Goal: Information Seeking & Learning: Learn about a topic

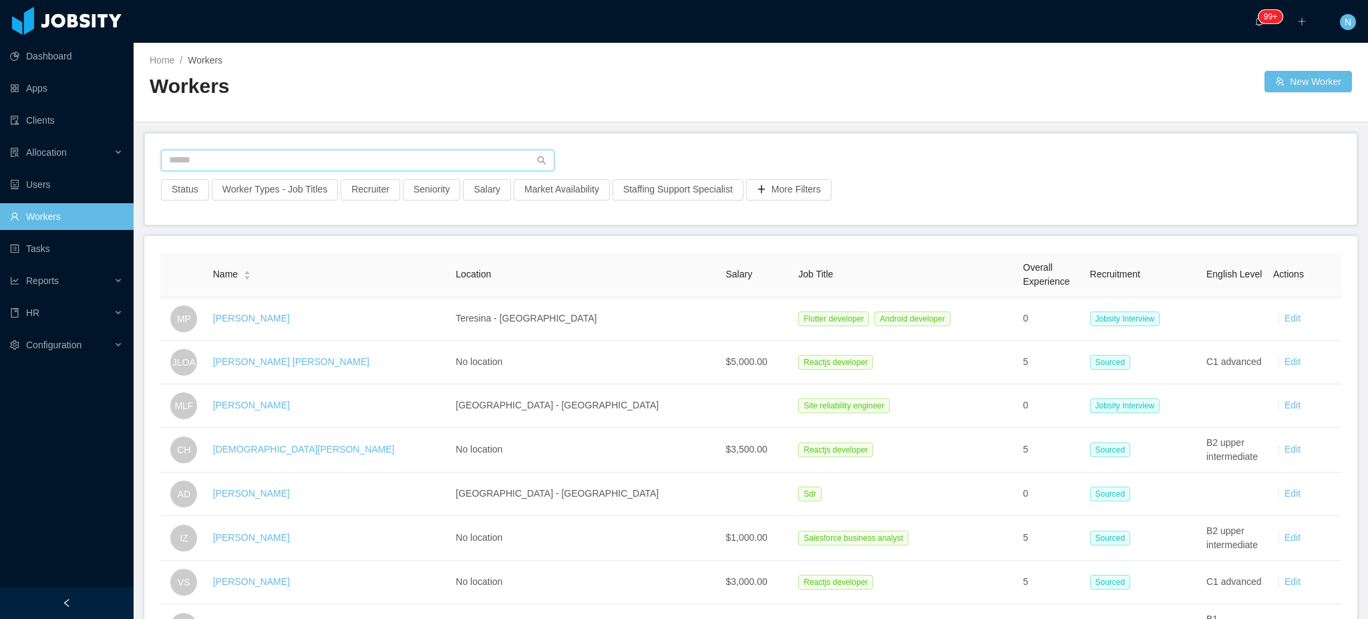
click at [355, 163] on input "text" at bounding box center [358, 160] width 394 height 21
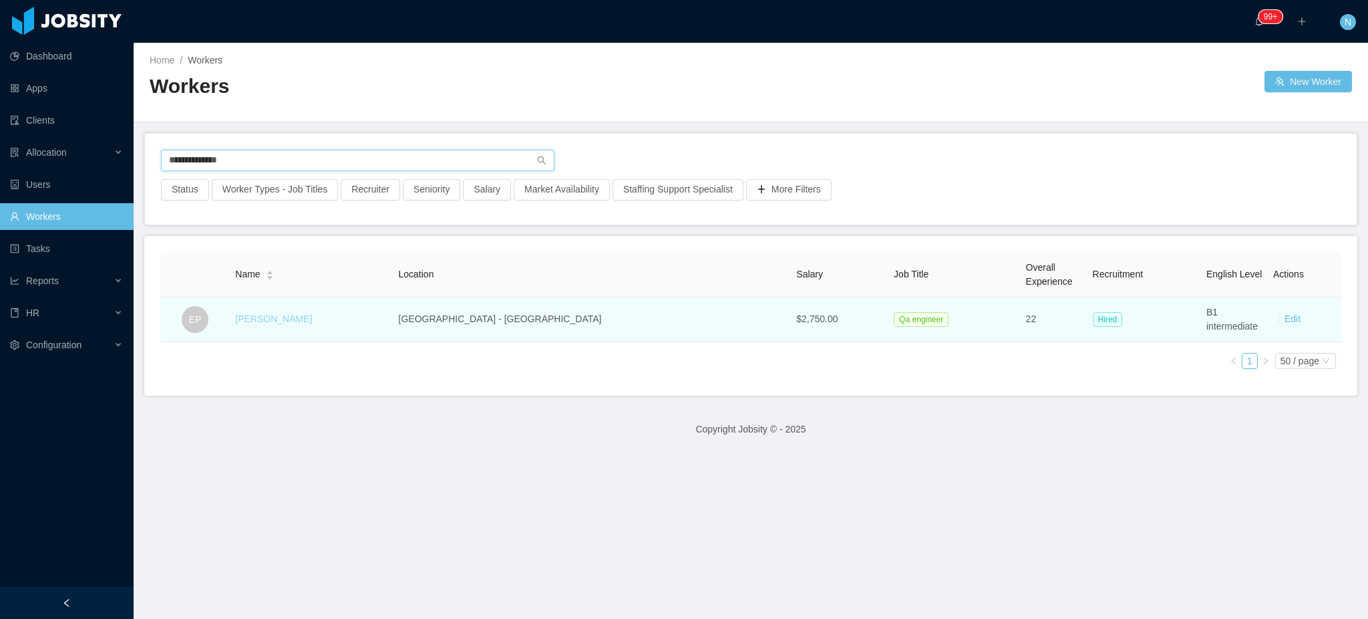
type input "**********"
click at [291, 321] on link "[PERSON_NAME]" at bounding box center [273, 318] width 77 height 11
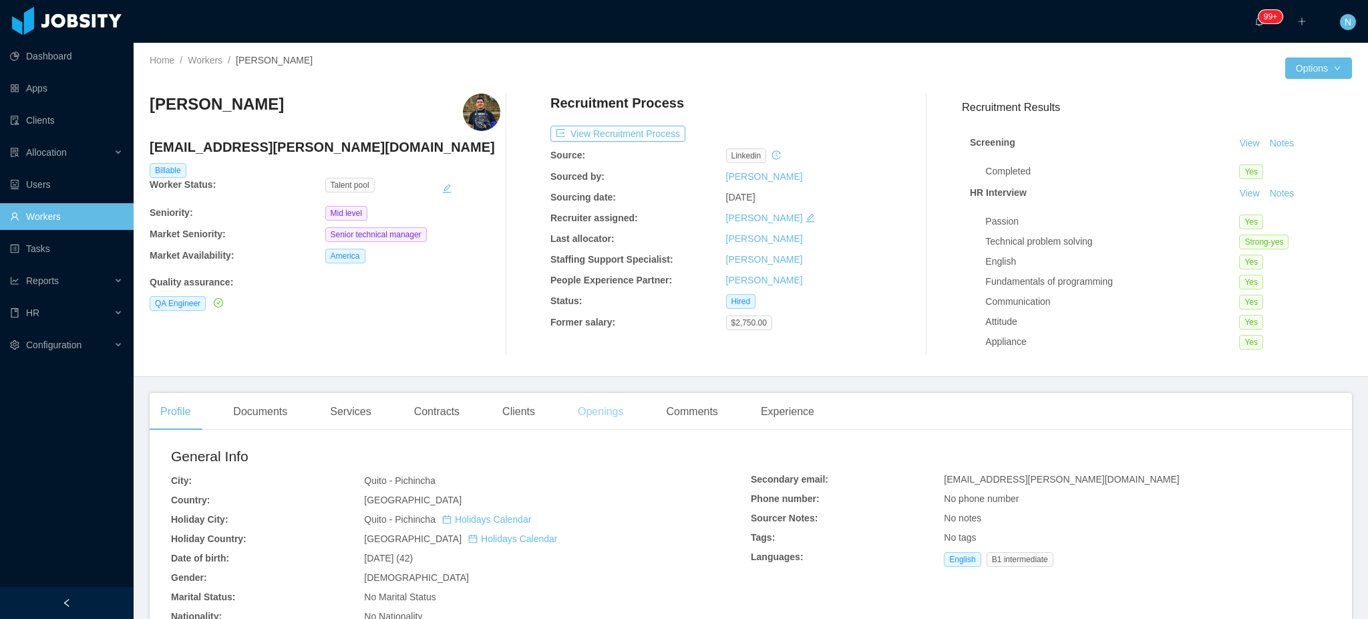
click at [593, 411] on div "Openings" at bounding box center [600, 411] width 67 height 37
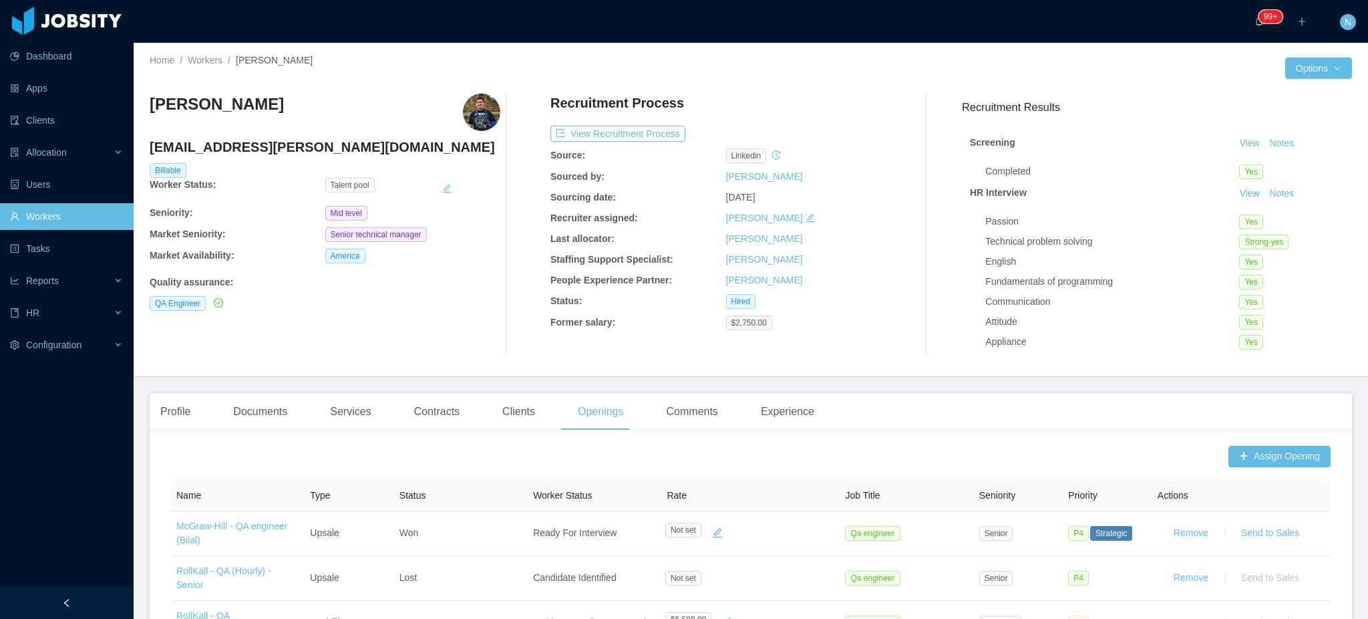
click at [212, 110] on h3 "[PERSON_NAME]" at bounding box center [217, 104] width 134 height 21
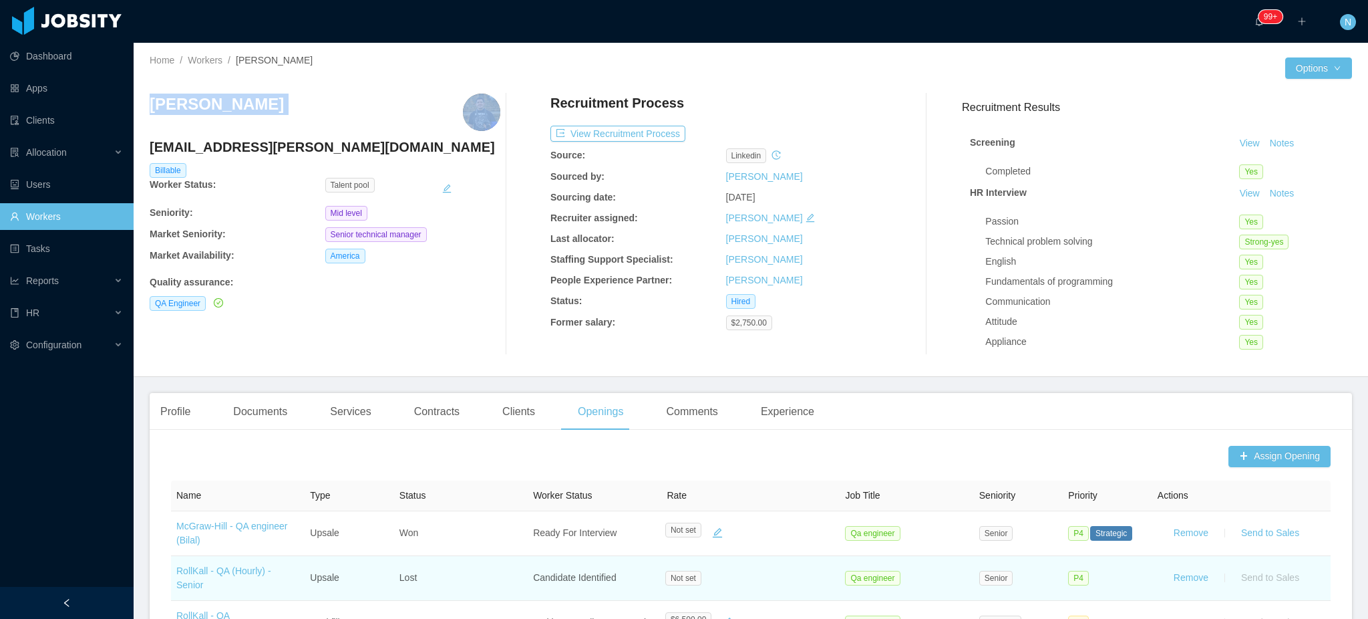
copy h3 "[PERSON_NAME]"
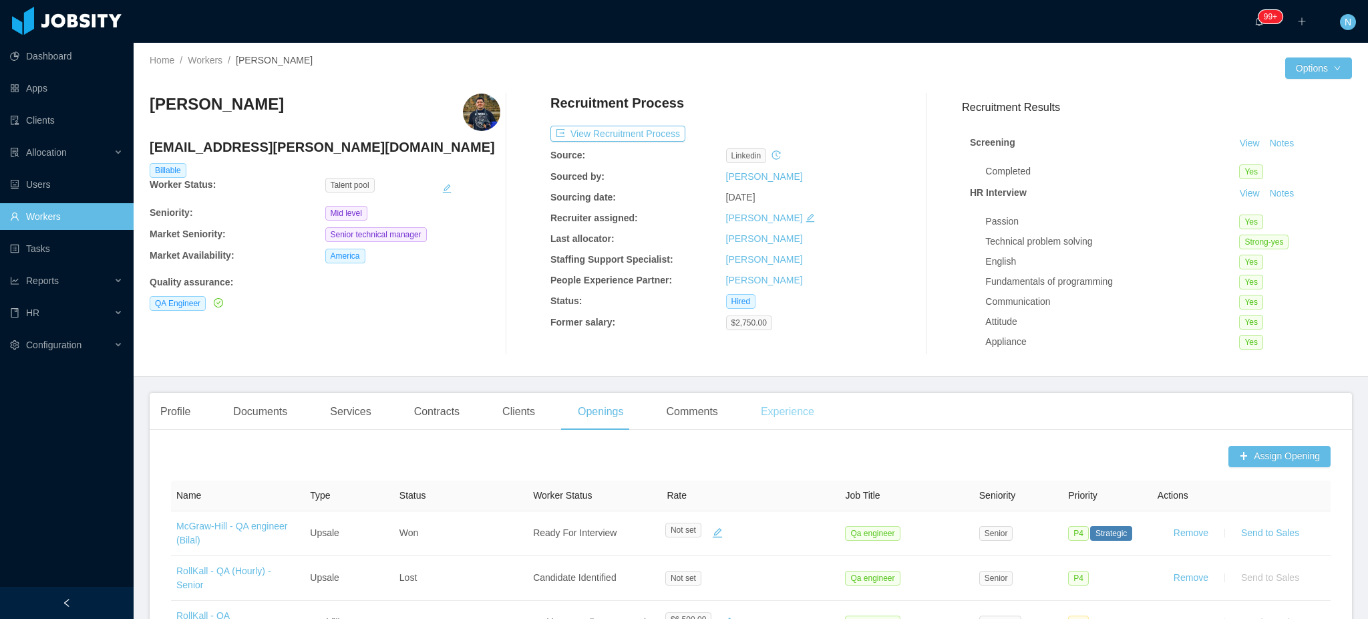
click at [792, 416] on div "Experience" at bounding box center [787, 411] width 75 height 37
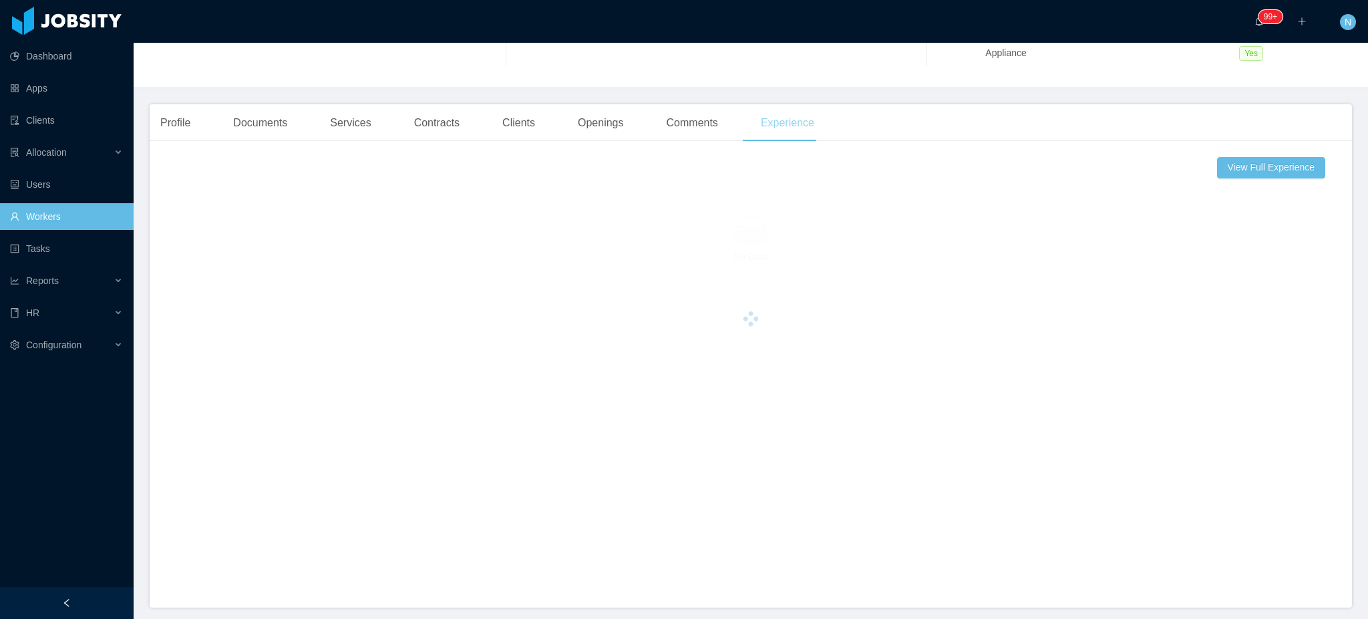
scroll to position [338, 0]
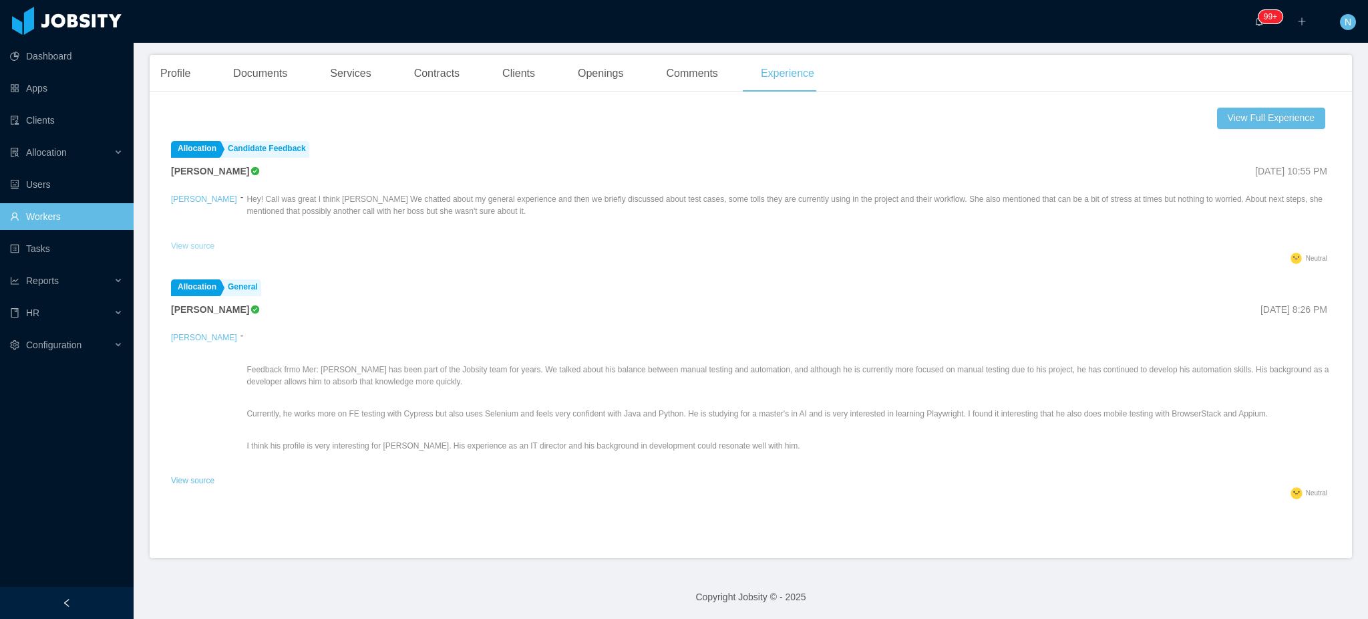
click at [190, 249] on link "View source" at bounding box center [192, 245] width 43 height 9
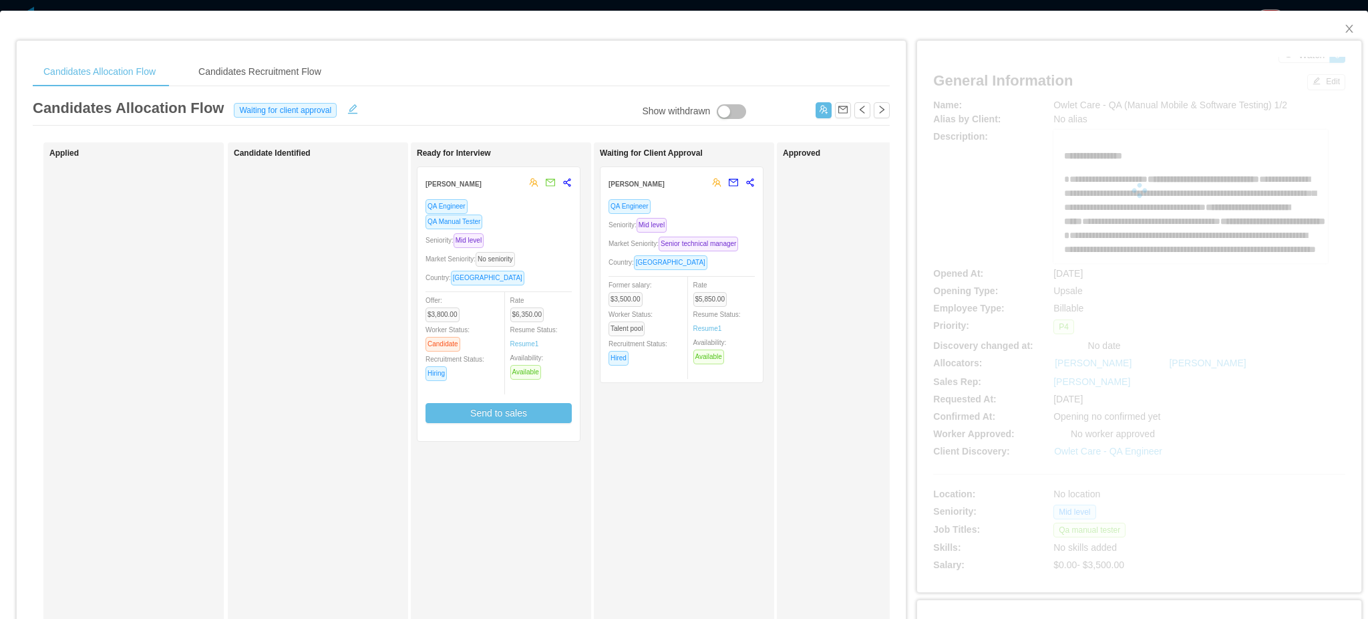
click at [704, 210] on div "QA Engineer" at bounding box center [682, 205] width 146 height 15
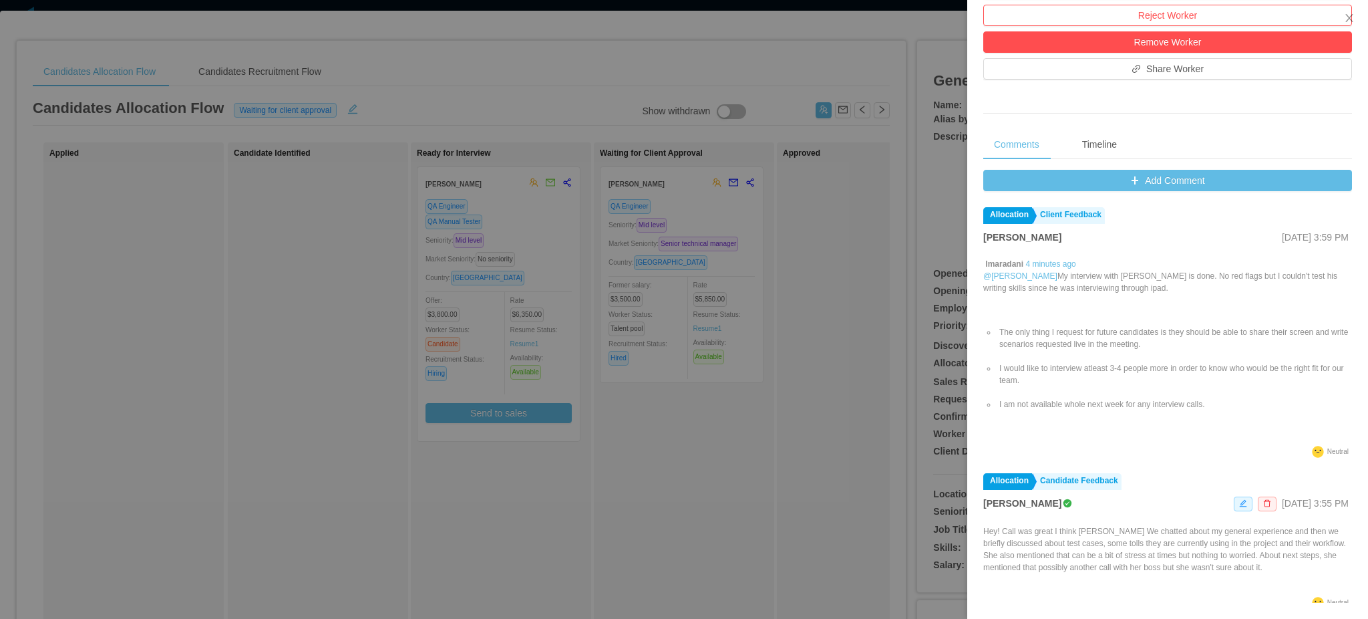
scroll to position [486, 0]
click at [1216, 406] on li "I am not available whole next week for any interview calls." at bounding box center [1174, 404] width 355 height 12
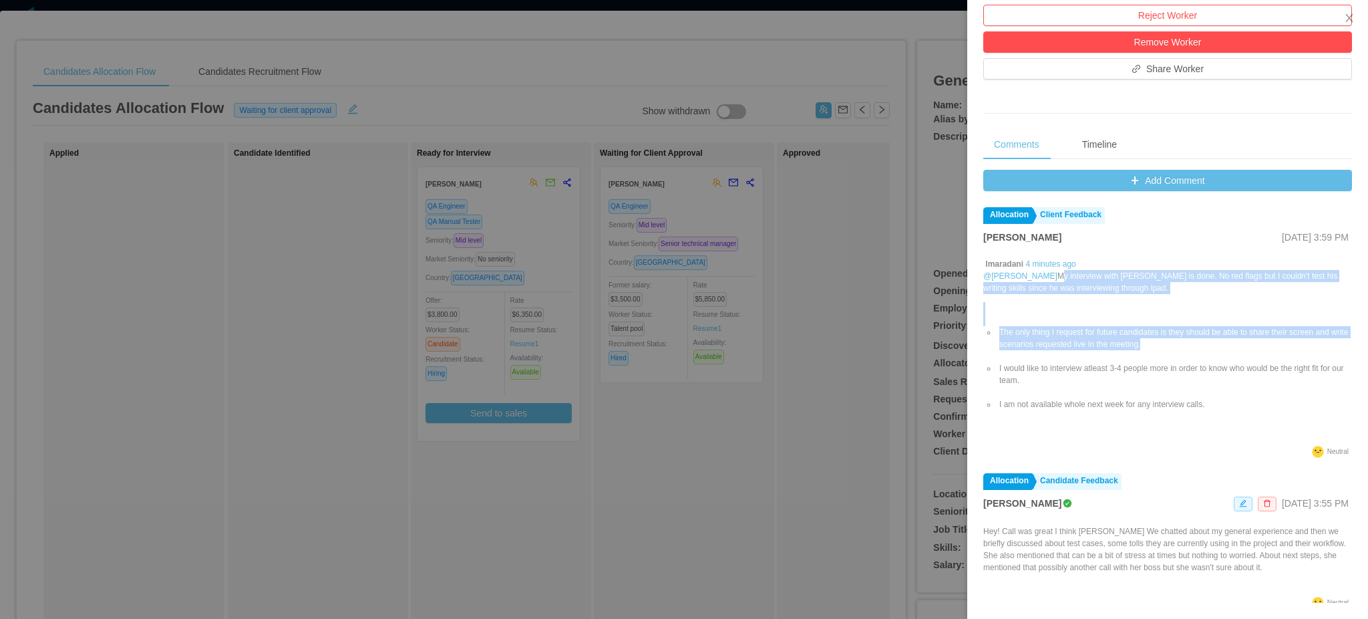
drag, startPoint x: 1184, startPoint y: 345, endPoint x: 1049, endPoint y: 277, distance: 151.2
click at [1049, 277] on div "lmaradani 4 minutes ago @ArMon Funches My interview with Edison Pereira is done…" at bounding box center [1168, 350] width 369 height 184
copy div "My interview with Edison Pereira is done. No red flags but I couldn't test his …"
click at [1080, 316] on ul "The only thing I request for future candidates is they should be able to share …" at bounding box center [1168, 368] width 369 height 108
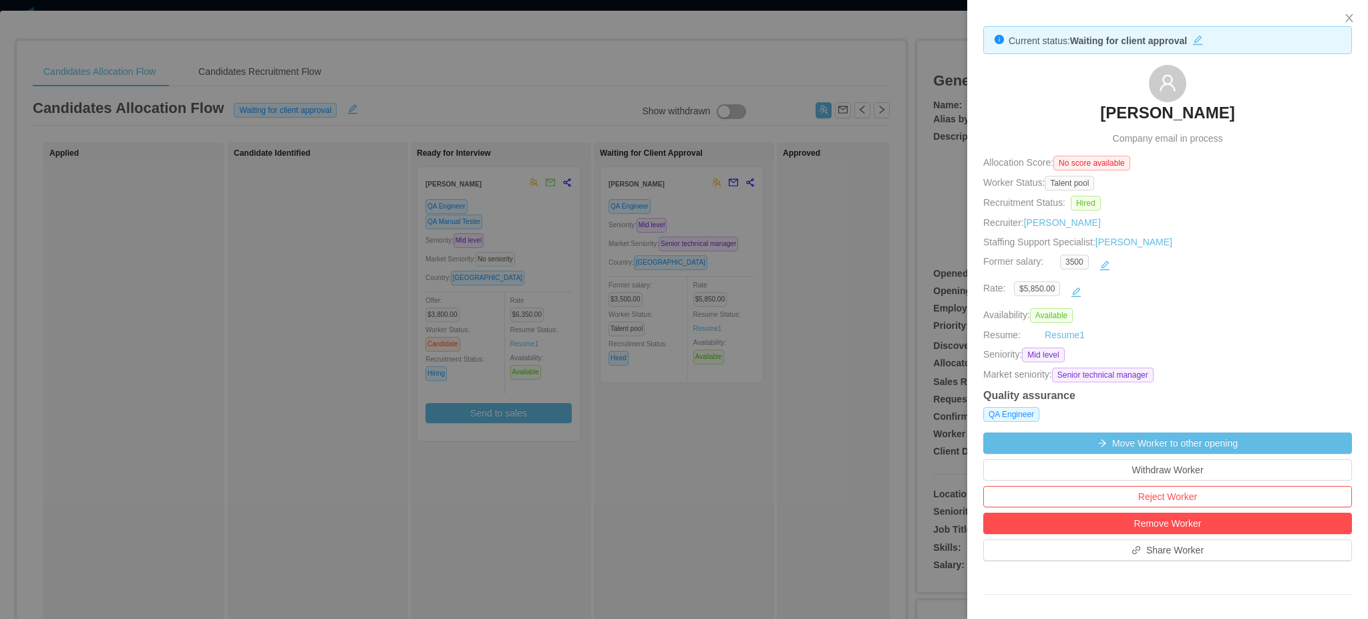
scroll to position [0, 0]
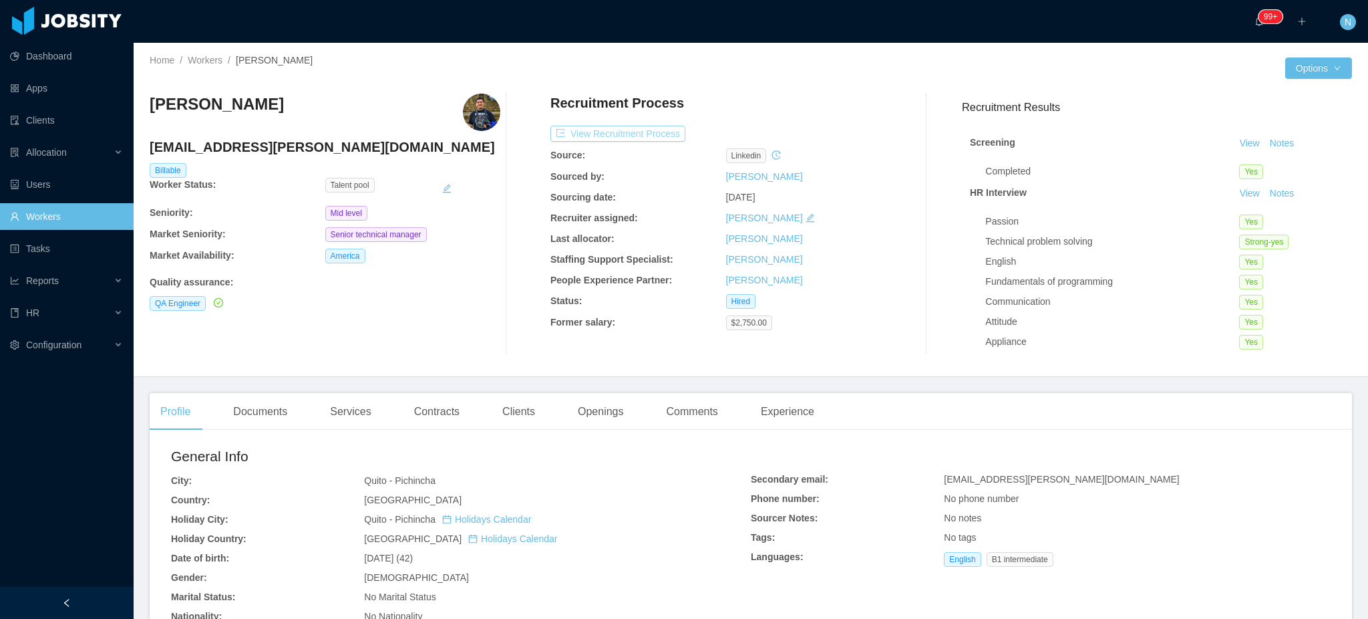
click at [573, 134] on button "View Recruitment Process" at bounding box center [618, 134] width 135 height 16
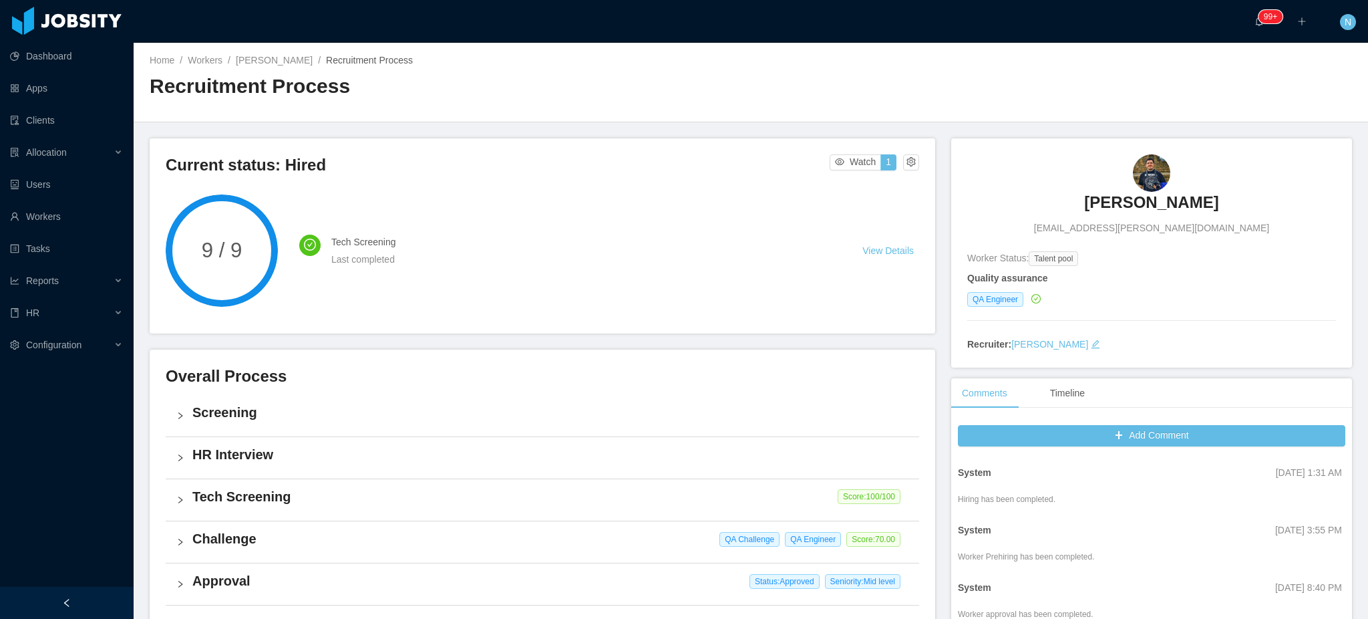
drag, startPoint x: 1201, startPoint y: 201, endPoint x: 1086, endPoint y: 202, distance: 114.3
click at [1086, 202] on div "Edison Pereira edison.pereira@jobsity.com" at bounding box center [1151, 194] width 369 height 81
copy h3 "[PERSON_NAME]"
